Goal: Task Accomplishment & Management: Manage account settings

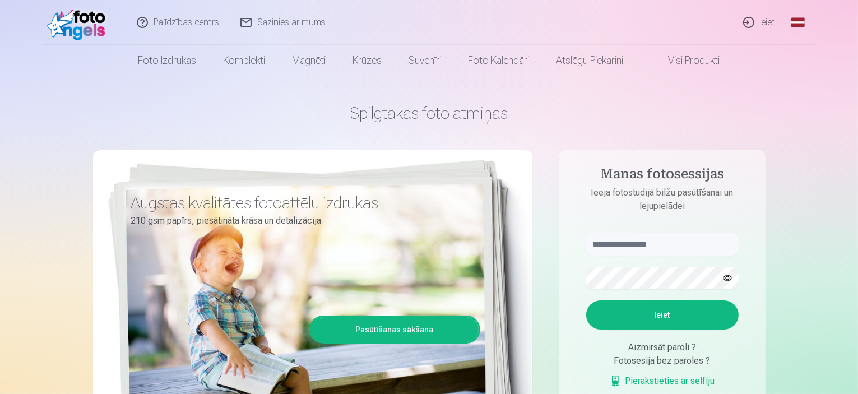
click at [760, 22] on link "Ieiet" at bounding box center [760, 22] width 54 height 45
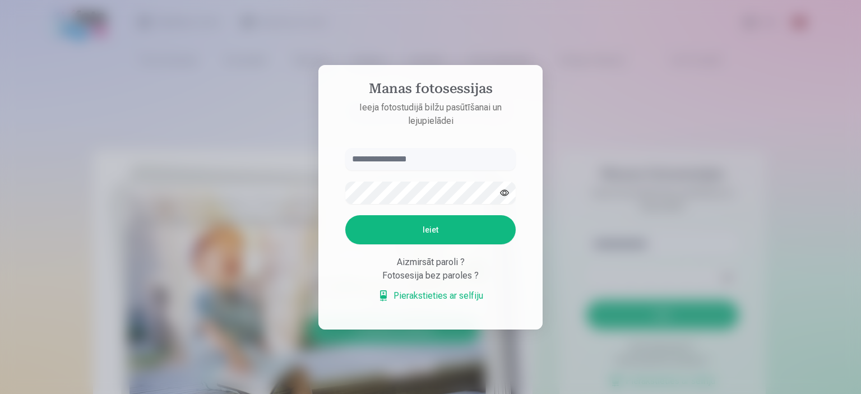
click at [402, 161] on input "text" at bounding box center [430, 159] width 170 height 22
click at [376, 161] on input "text" at bounding box center [430, 159] width 170 height 22
click at [380, 156] on input "text" at bounding box center [430, 159] width 170 height 22
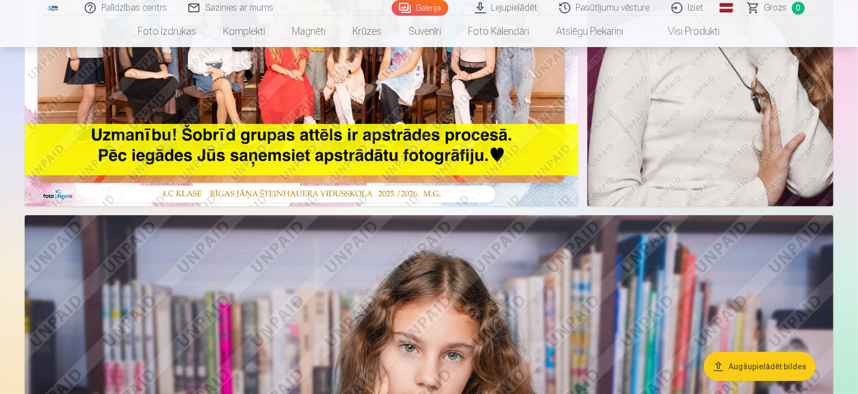
scroll to position [224, 0]
